Goal: Information Seeking & Learning: Learn about a topic

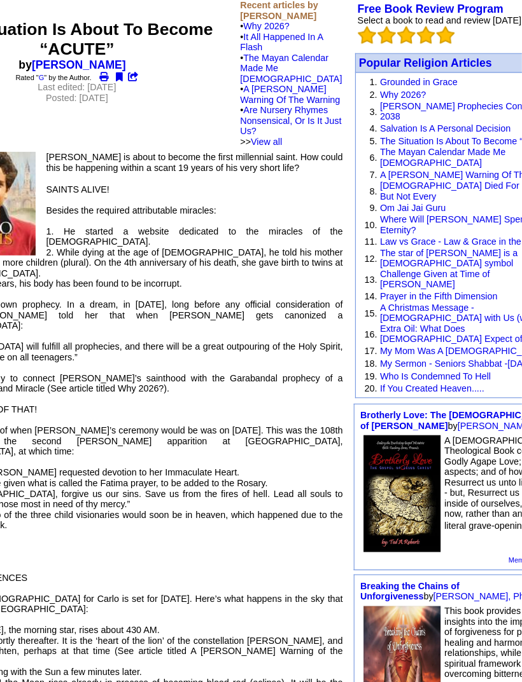
scroll to position [113, 155]
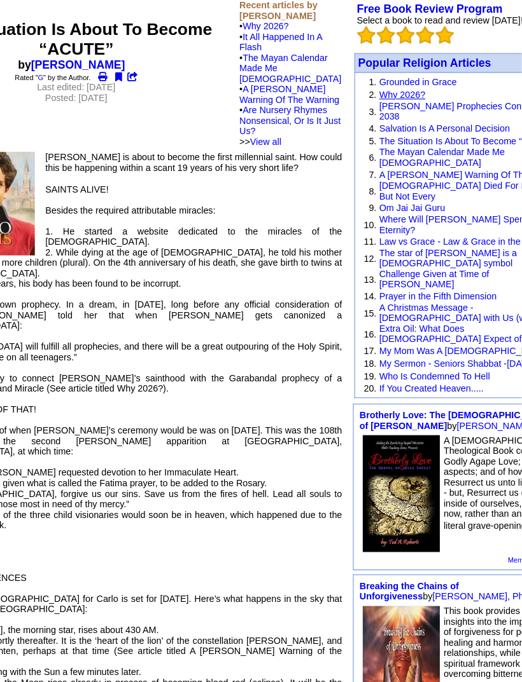
click at [392, 91] on link "Why 2026?" at bounding box center [413, 86] width 42 height 10
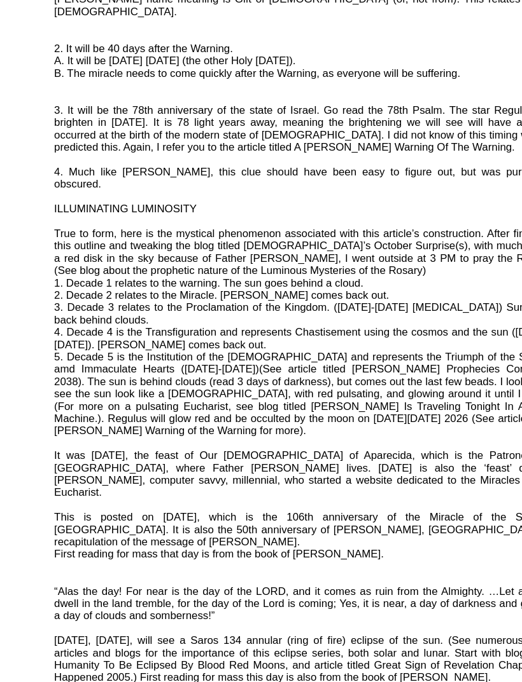
scroll to position [984, 66]
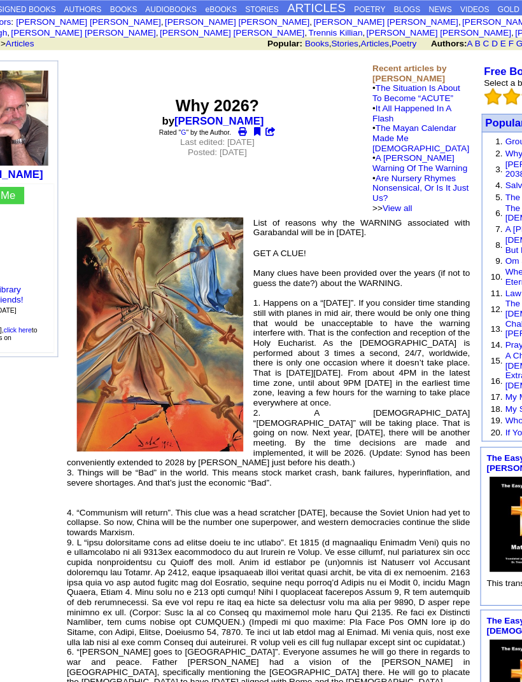
scroll to position [0, 52]
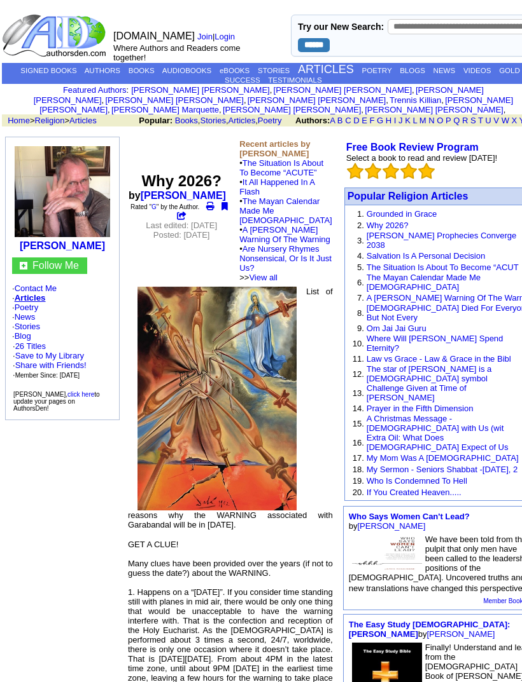
scroll to position [20, 0]
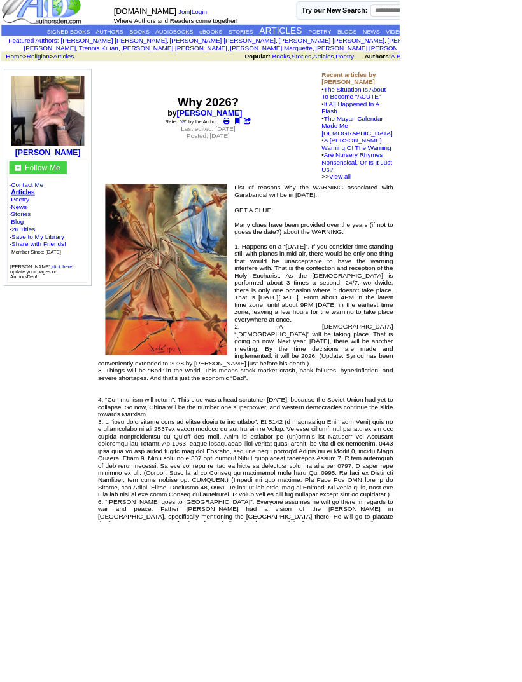
click at [41, 248] on link "Articles" at bounding box center [30, 252] width 31 height 10
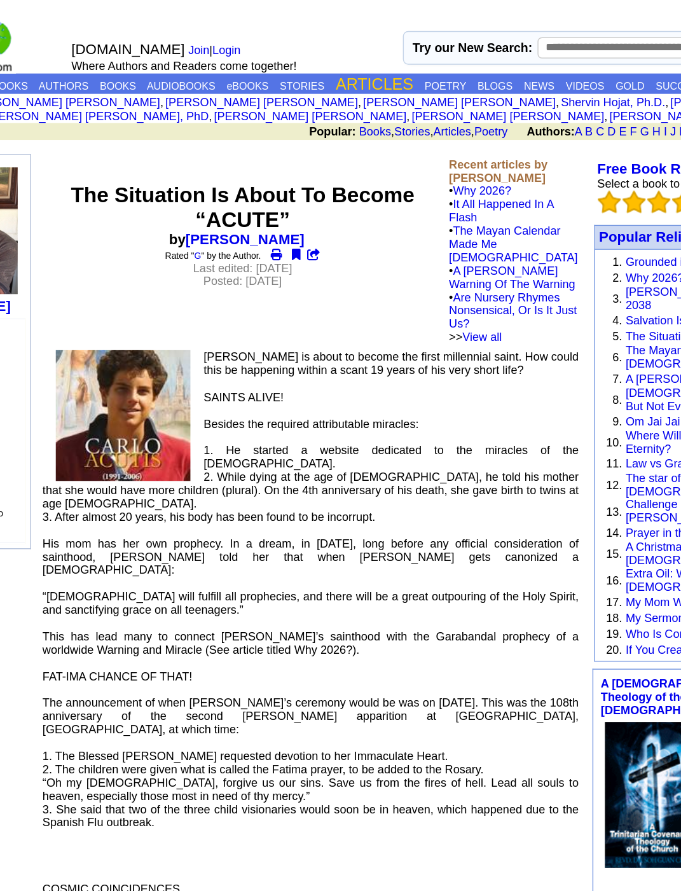
click at [338, 63] on link "ARTICLES" at bounding box center [366, 60] width 56 height 13
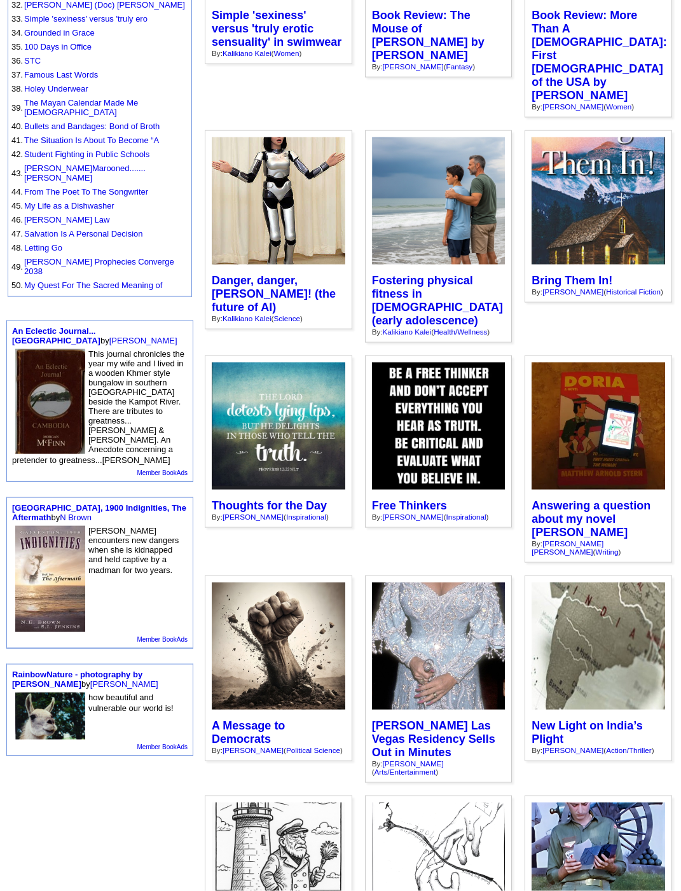
scroll to position [694, 0]
